Goal: Information Seeking & Learning: Learn about a topic

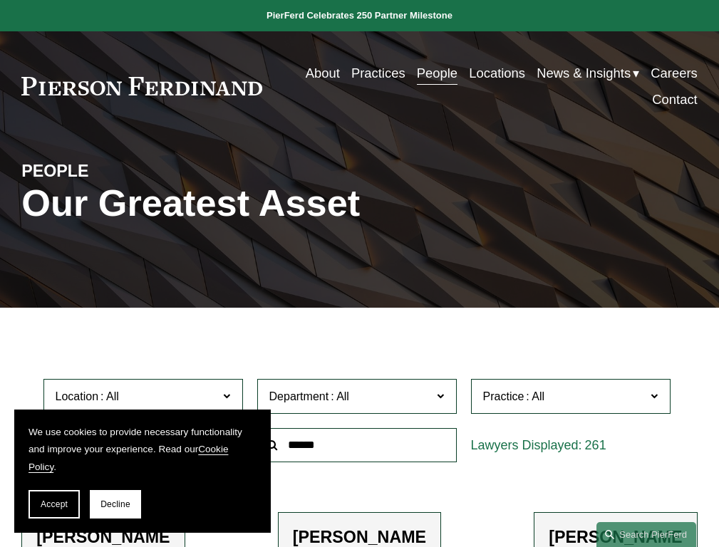
scroll to position [3693, 0]
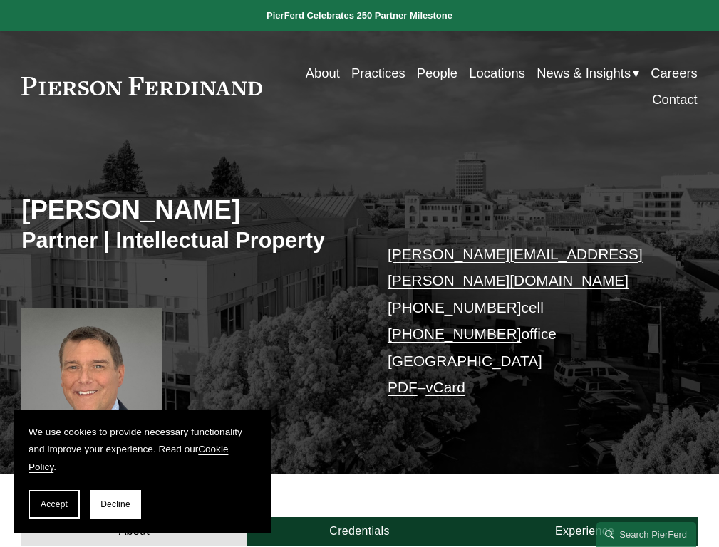
scroll to position [410, 0]
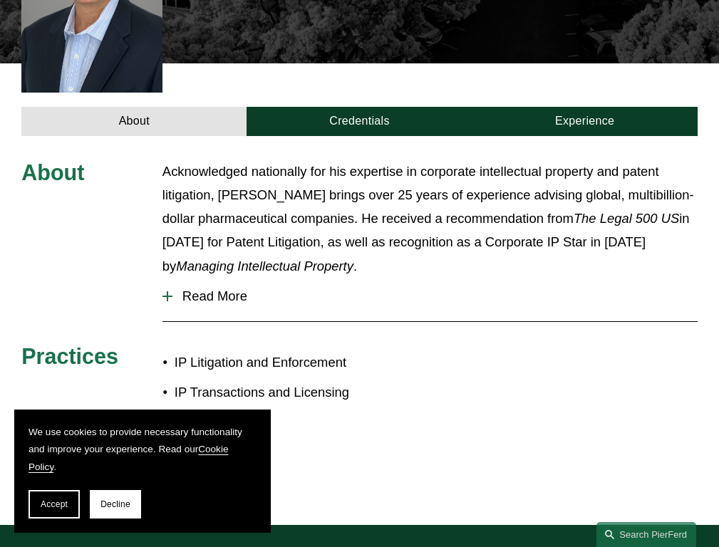
click at [430, 289] on span "Read More" at bounding box center [434, 297] width 525 height 16
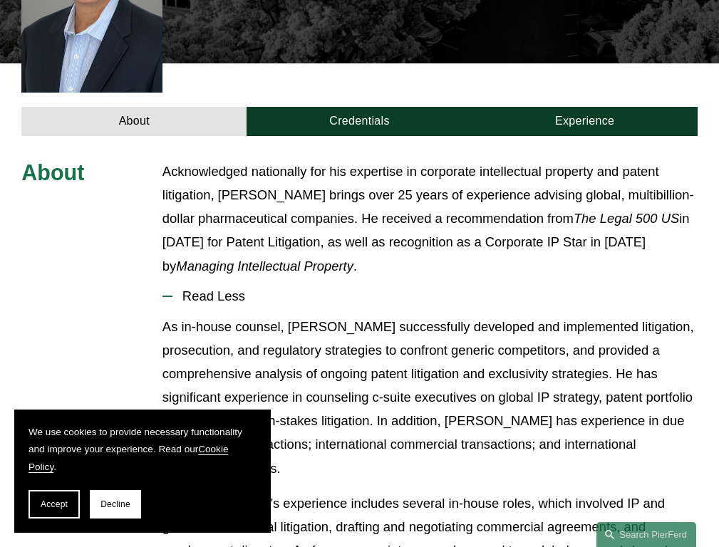
click at [359, 107] on link "Credentials" at bounding box center [359, 121] width 225 height 29
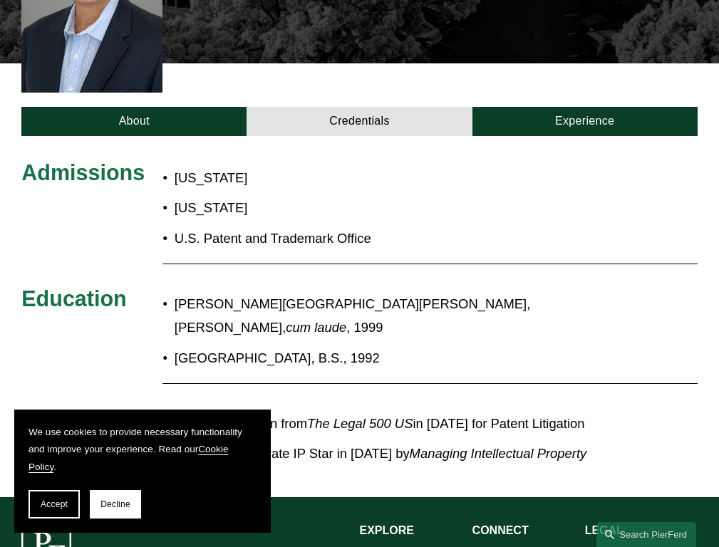
click at [584, 107] on link "Experience" at bounding box center [584, 121] width 225 height 29
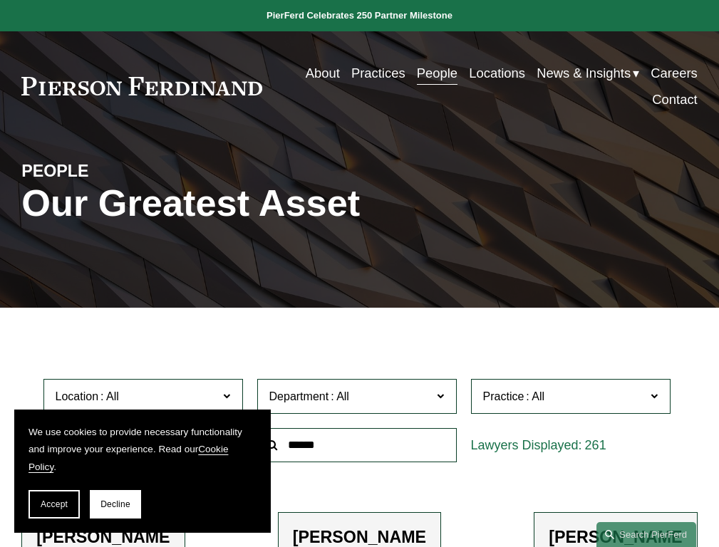
scroll to position [4419, 0]
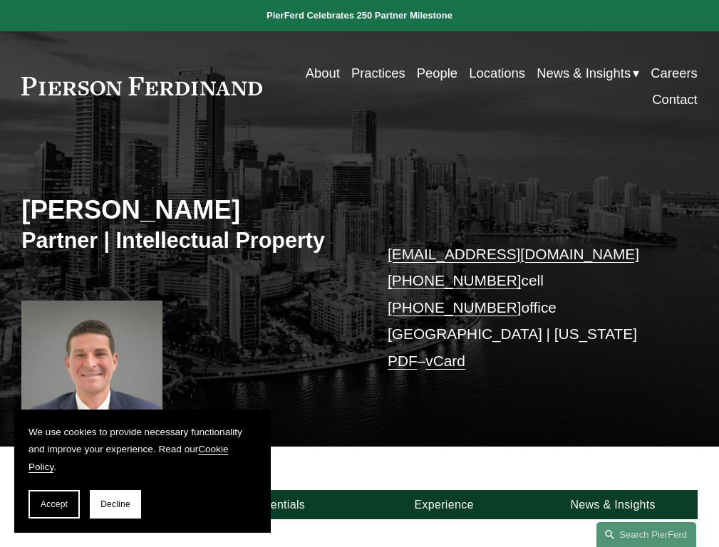
scroll to position [458, 0]
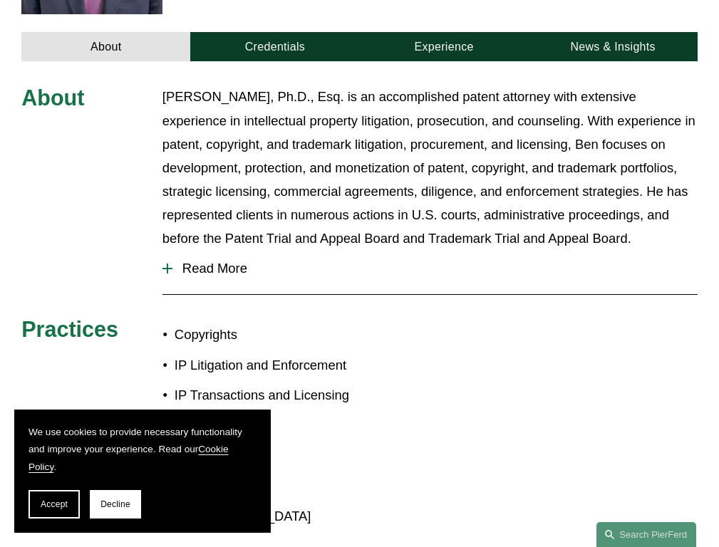
click at [430, 274] on span "Read More" at bounding box center [434, 269] width 525 height 16
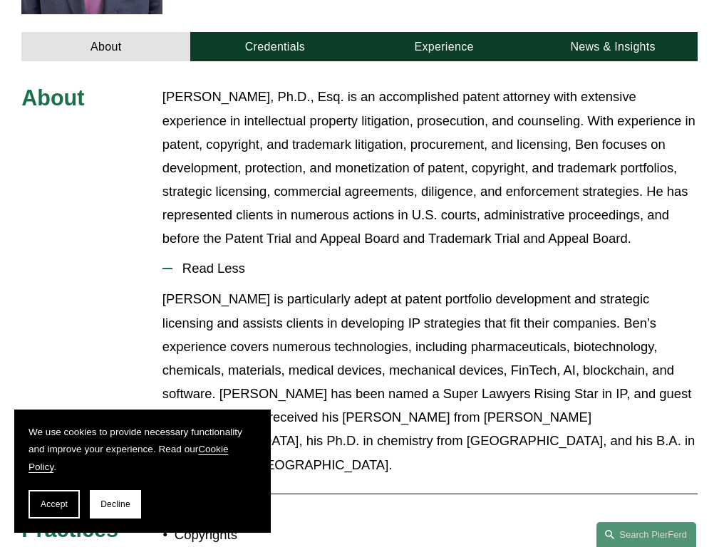
click at [443, 51] on link "Experience" at bounding box center [443, 46] width 169 height 29
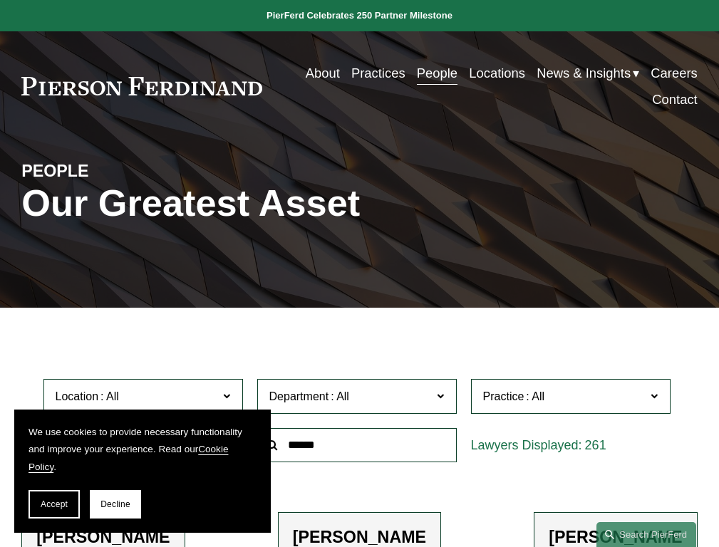
scroll to position [8619, 0]
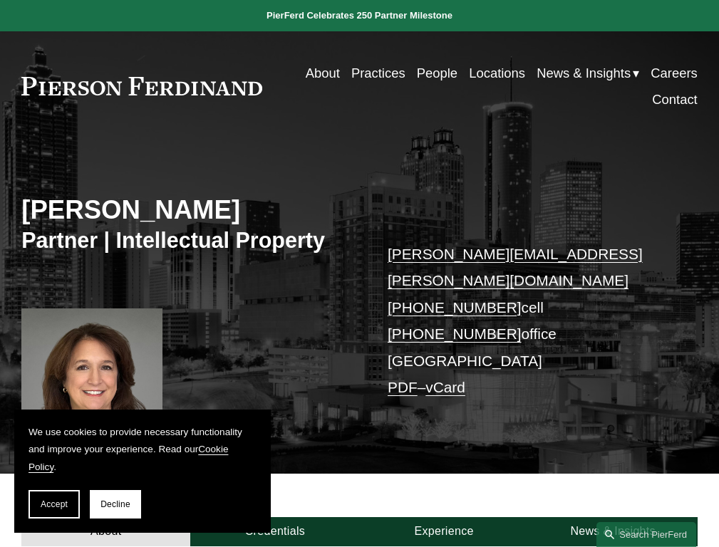
scroll to position [410, 0]
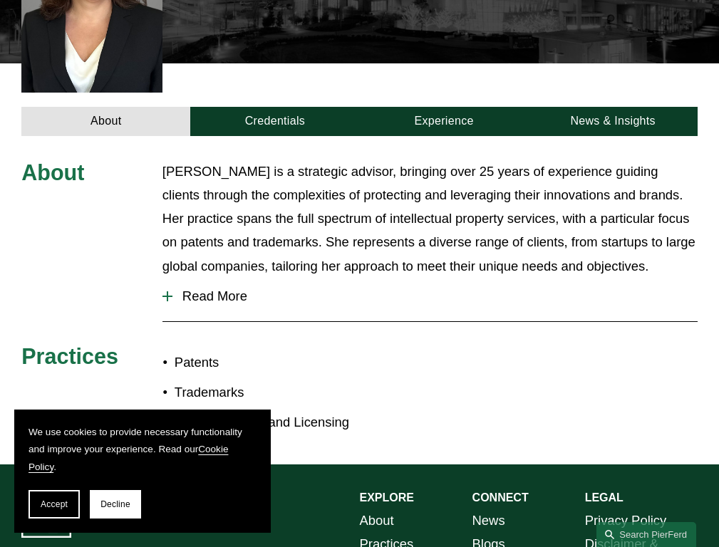
click at [430, 289] on span "Read More" at bounding box center [434, 297] width 525 height 16
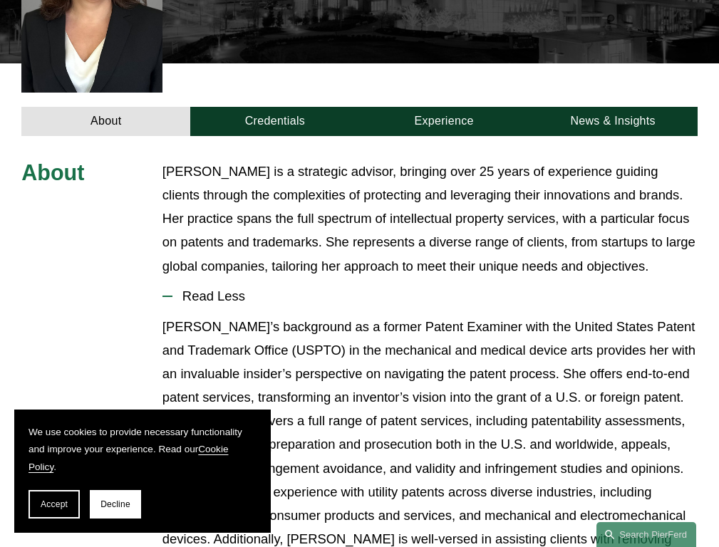
click at [443, 107] on link "Experience" at bounding box center [443, 121] width 169 height 29
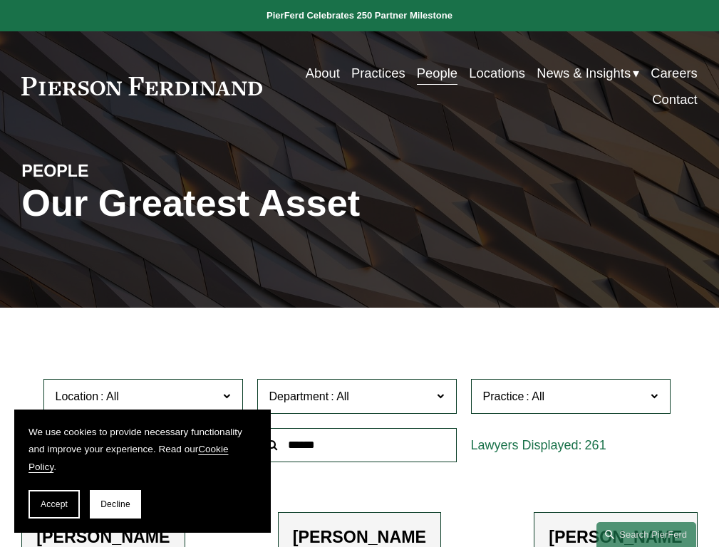
scroll to position [9507, 0]
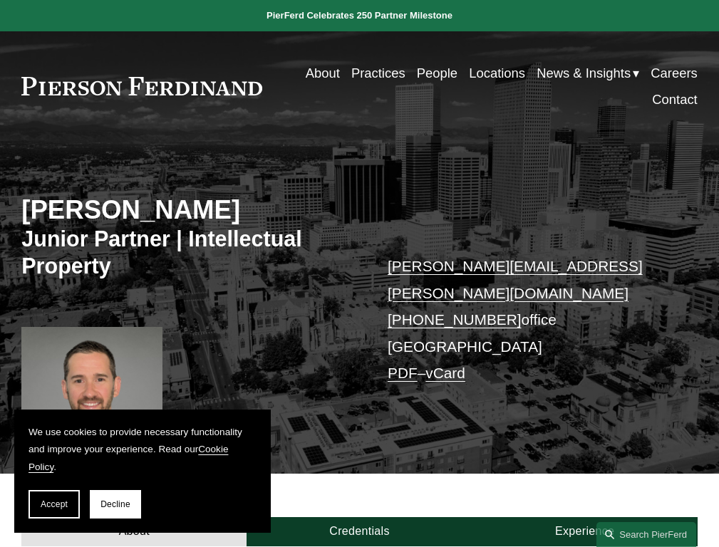
scroll to position [363, 0]
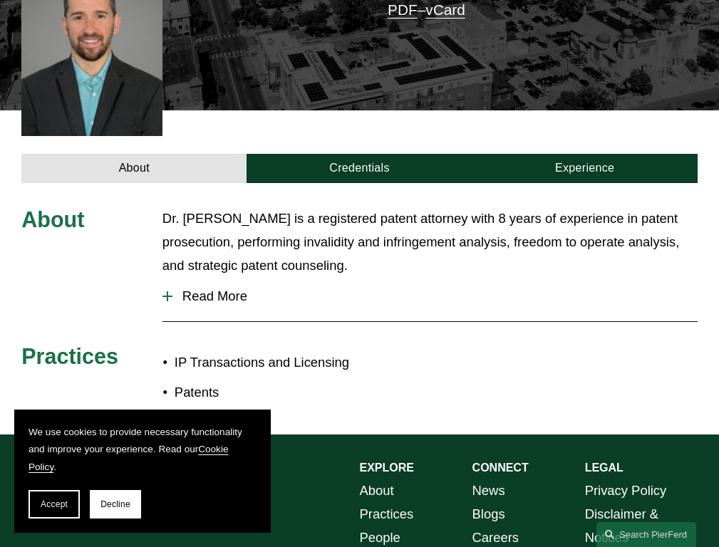
click at [430, 289] on span "Read More" at bounding box center [434, 297] width 525 height 16
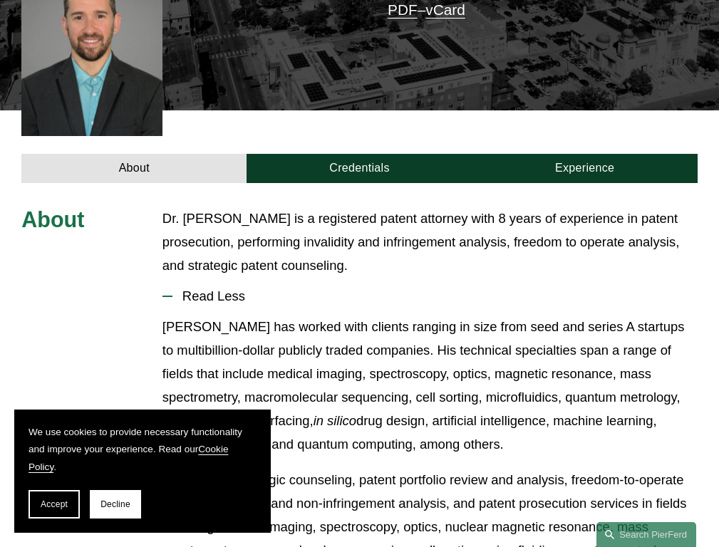
click at [584, 154] on link "Experience" at bounding box center [584, 168] width 225 height 29
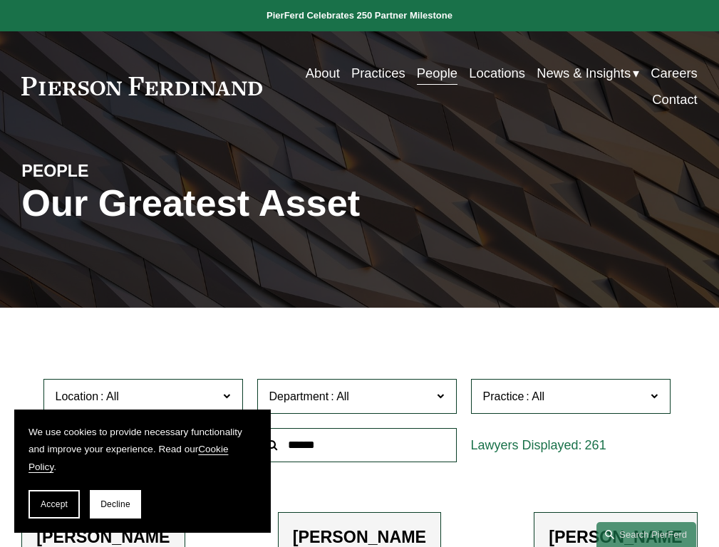
scroll to position [9770, 0]
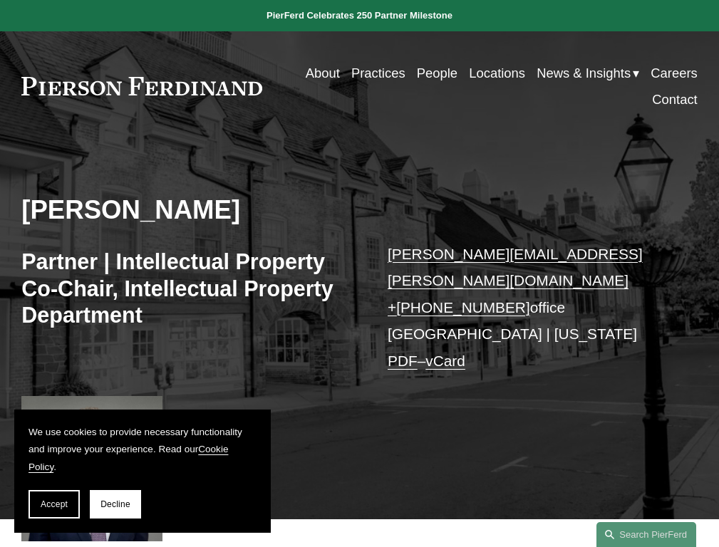
scroll to position [481, 0]
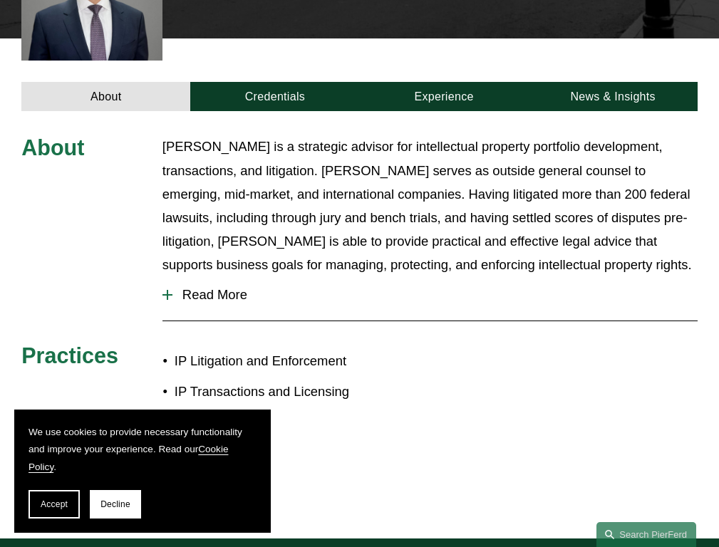
click at [430, 287] on span "Read More" at bounding box center [434, 295] width 525 height 16
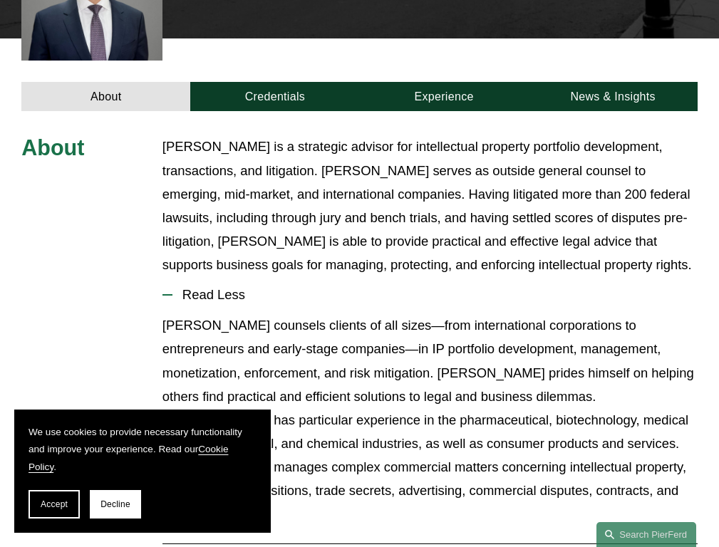
click at [443, 82] on link "Experience" at bounding box center [443, 96] width 169 height 29
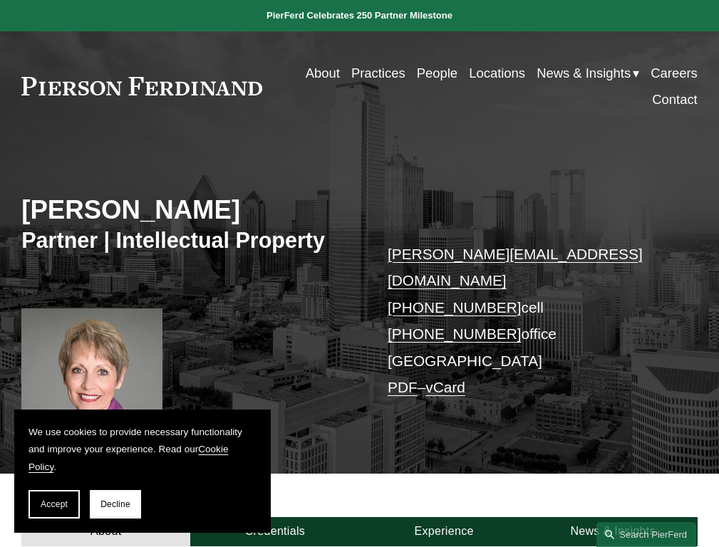
click at [443, 517] on link "Experience" at bounding box center [443, 531] width 169 height 29
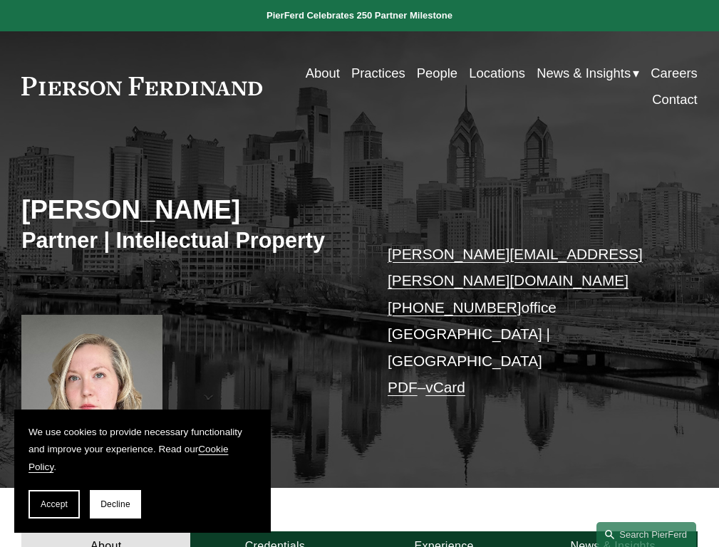
click at [443, 532] on link "Experience" at bounding box center [443, 546] width 169 height 29
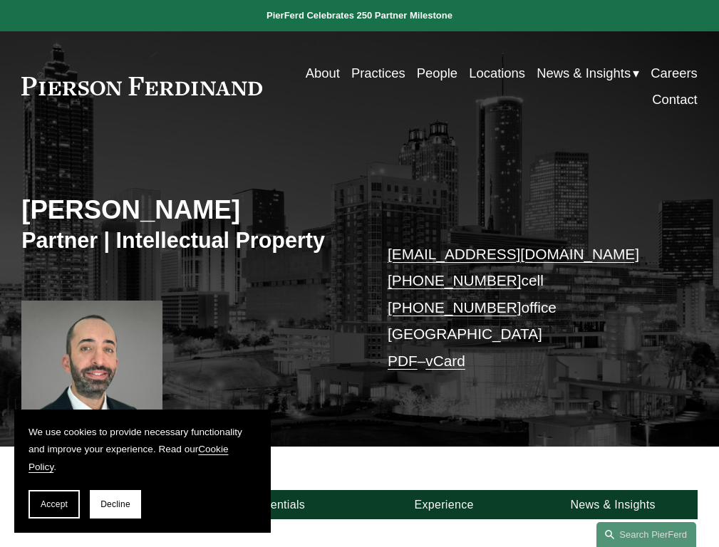
click at [443, 509] on link "Experience" at bounding box center [443, 504] width 169 height 29
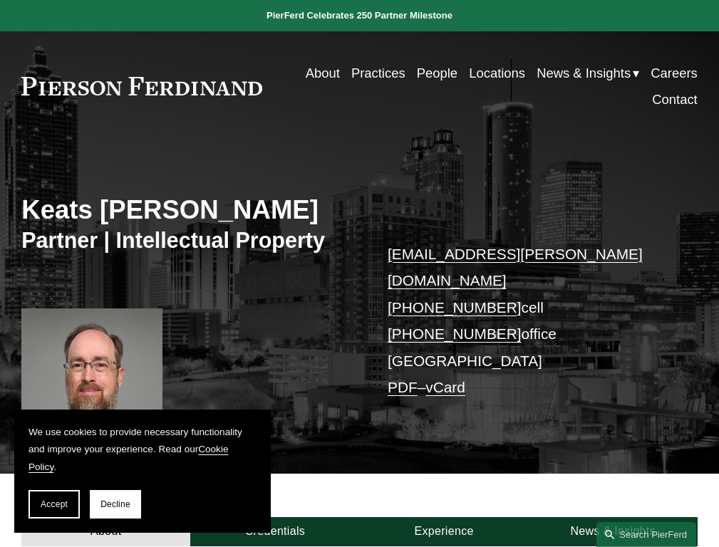
click at [443, 517] on link "Experience" at bounding box center [443, 531] width 169 height 29
